Goal: Task Accomplishment & Management: Manage account settings

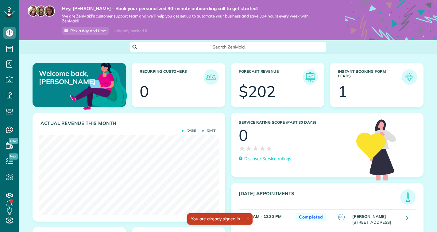
scroll to position [80, 180]
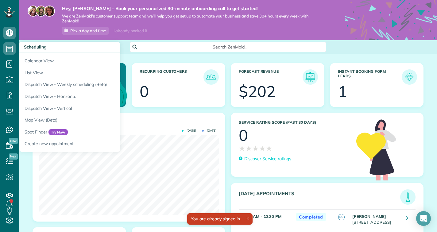
click at [9, 47] on use at bounding box center [9, 48] width 6 height 7
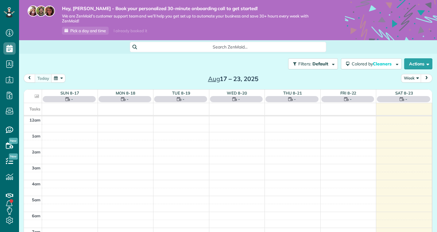
scroll to position [112, 0]
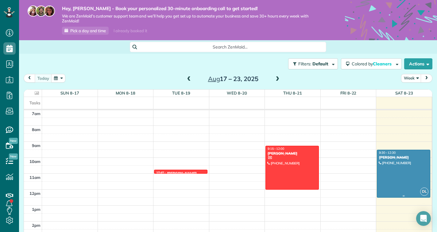
click at [399, 176] on div at bounding box center [403, 173] width 53 height 47
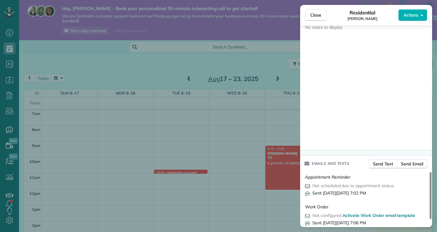
scroll to position [659, 0]
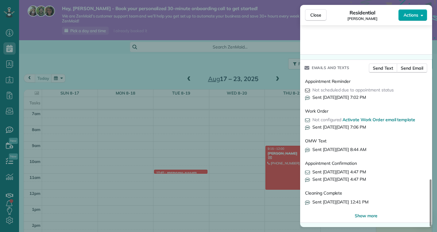
click at [414, 13] on span "Actions" at bounding box center [411, 15] width 15 height 6
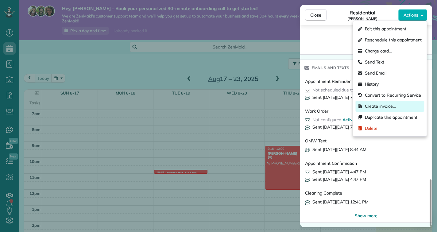
click at [379, 107] on span "Create invoice…" at bounding box center [380, 106] width 31 height 6
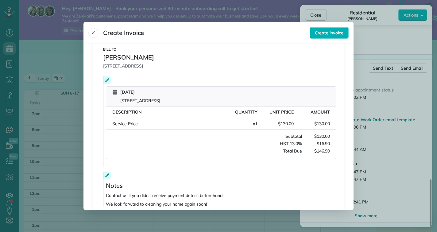
scroll to position [115, 0]
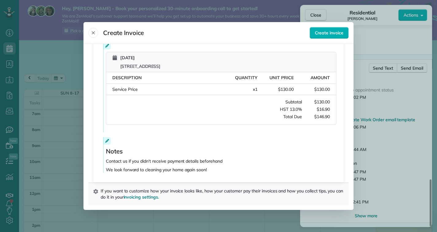
click at [203, 170] on p "We look forward to cleaning your home again soon!" at bounding box center [221, 170] width 231 height 6
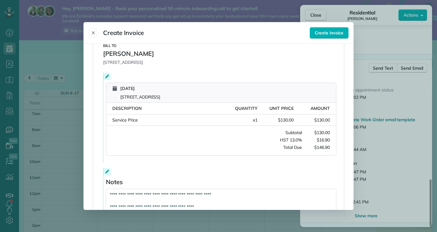
scroll to position [140, 0]
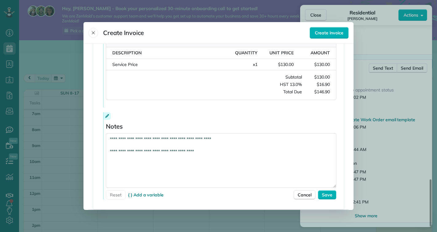
drag, startPoint x: 234, startPoint y: 140, endPoint x: 135, endPoint y: 133, distance: 98.8
click at [135, 133] on textarea "**********" at bounding box center [221, 160] width 231 height 55
type textarea "**********"
click at [331, 195] on span "Save" at bounding box center [327, 195] width 10 height 6
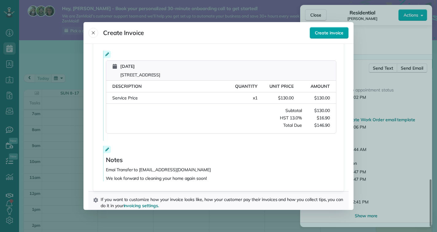
click at [328, 30] on span "Create invoice" at bounding box center [329, 33] width 29 height 6
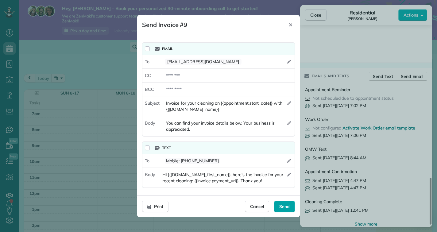
click at [280, 204] on span "Send" at bounding box center [284, 207] width 10 height 6
